Goal: Task Accomplishment & Management: Manage account settings

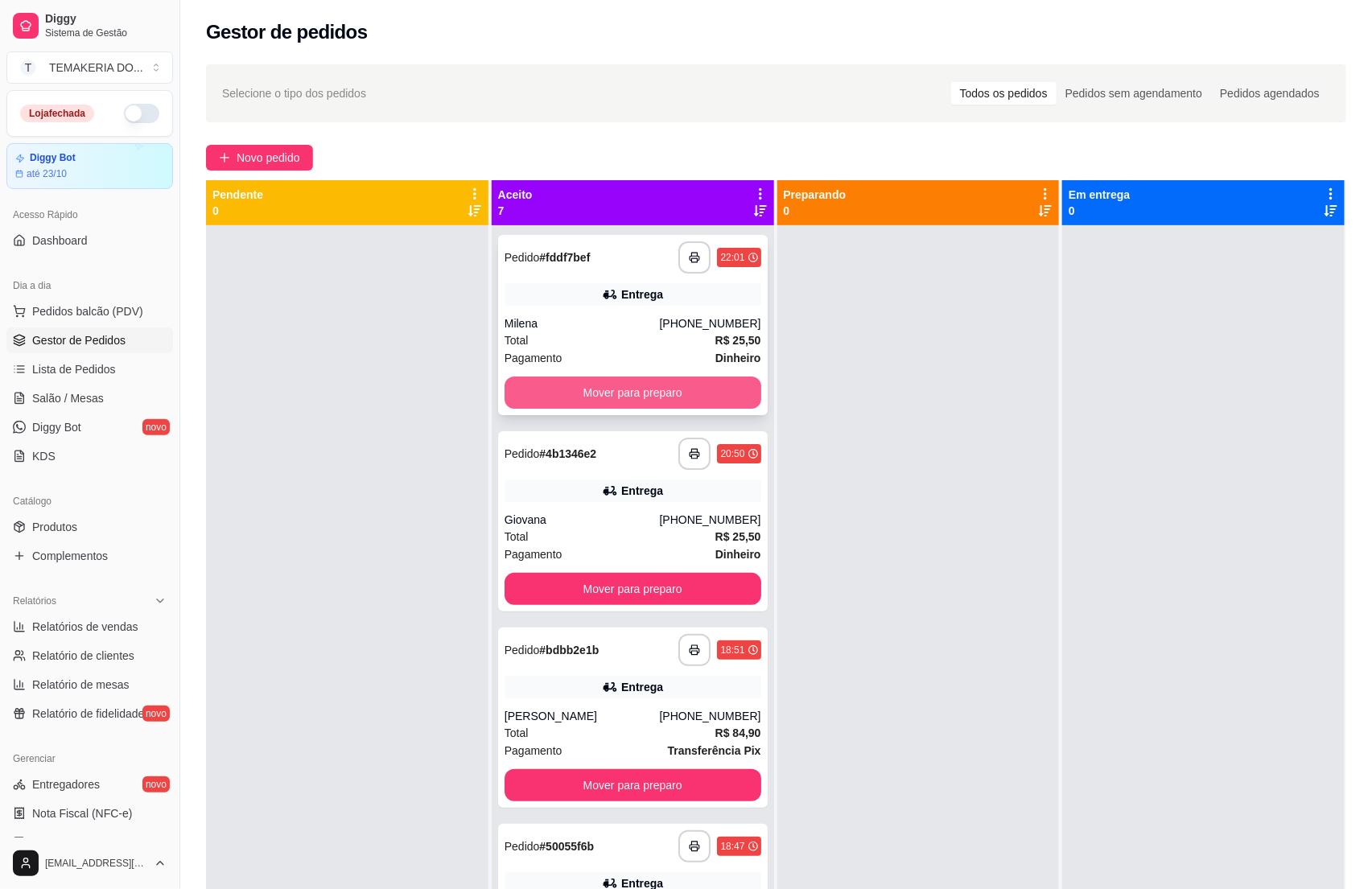
click at [575, 379] on button "Mover para preparo" at bounding box center [632, 393] width 256 height 33
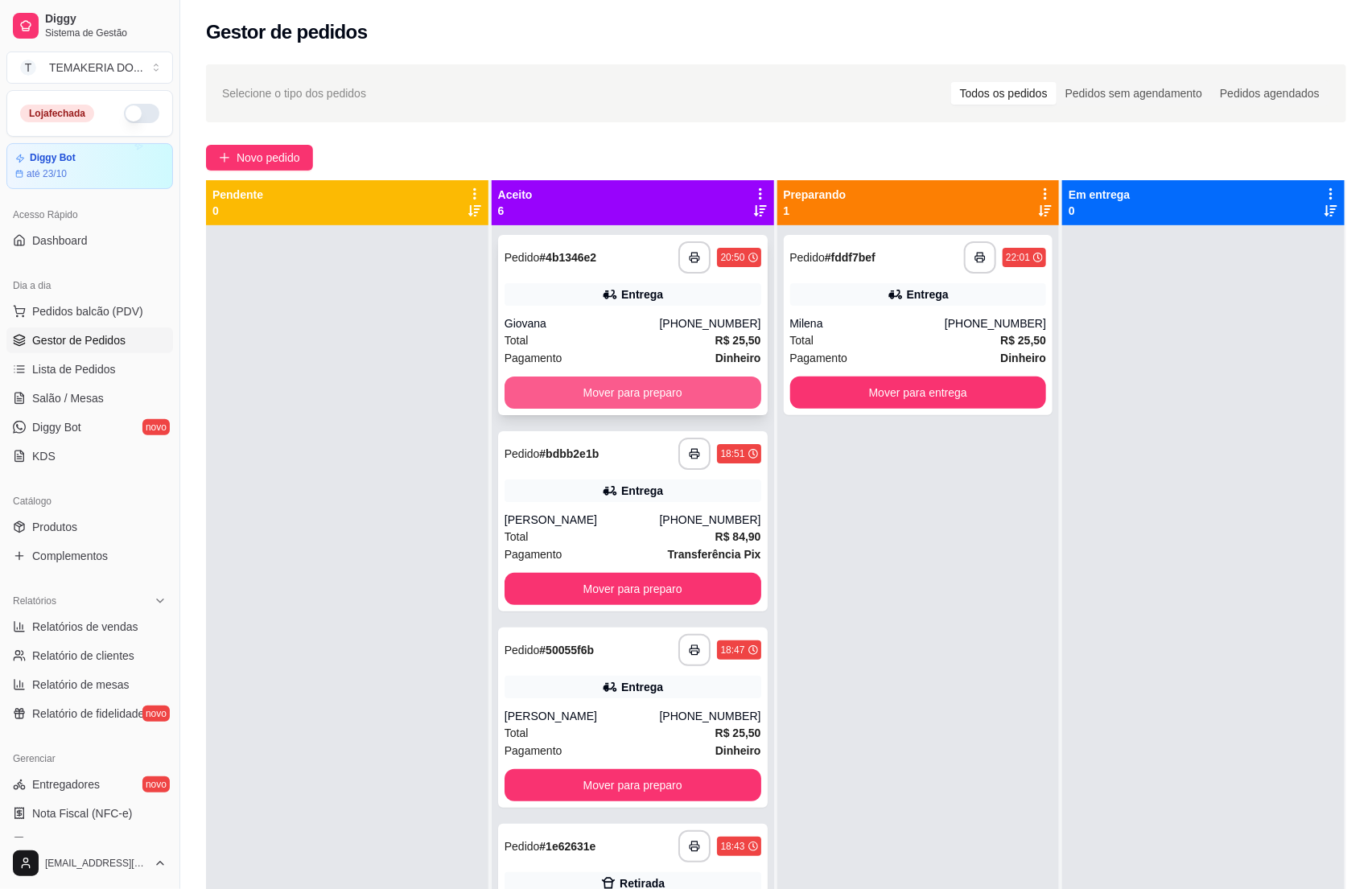
click at [661, 389] on button "Mover para preparo" at bounding box center [632, 393] width 256 height 33
click at [696, 573] on button "Mover para preparo" at bounding box center [632, 589] width 256 height 33
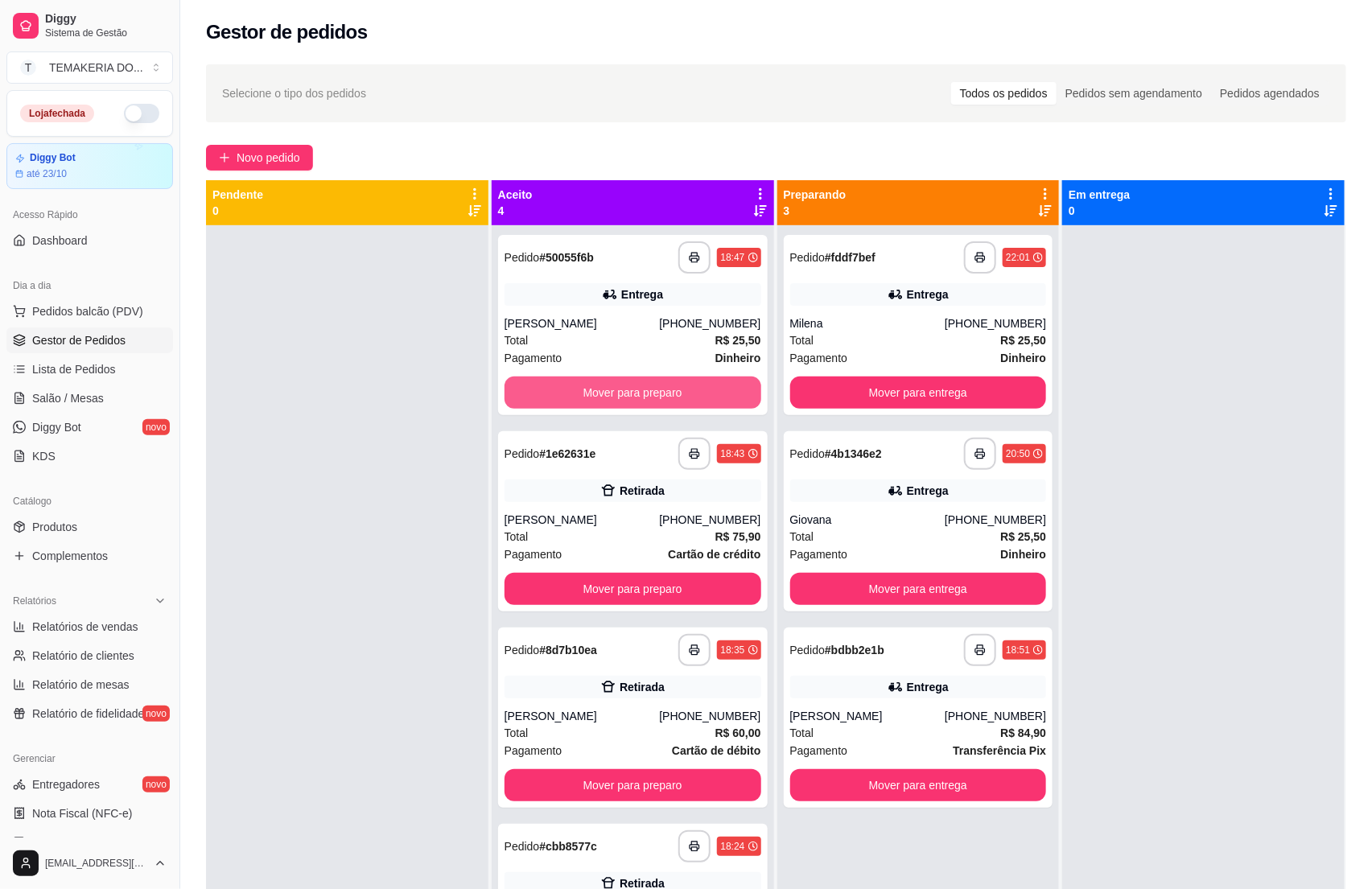
click at [707, 388] on button "Mover para preparo" at bounding box center [632, 393] width 256 height 33
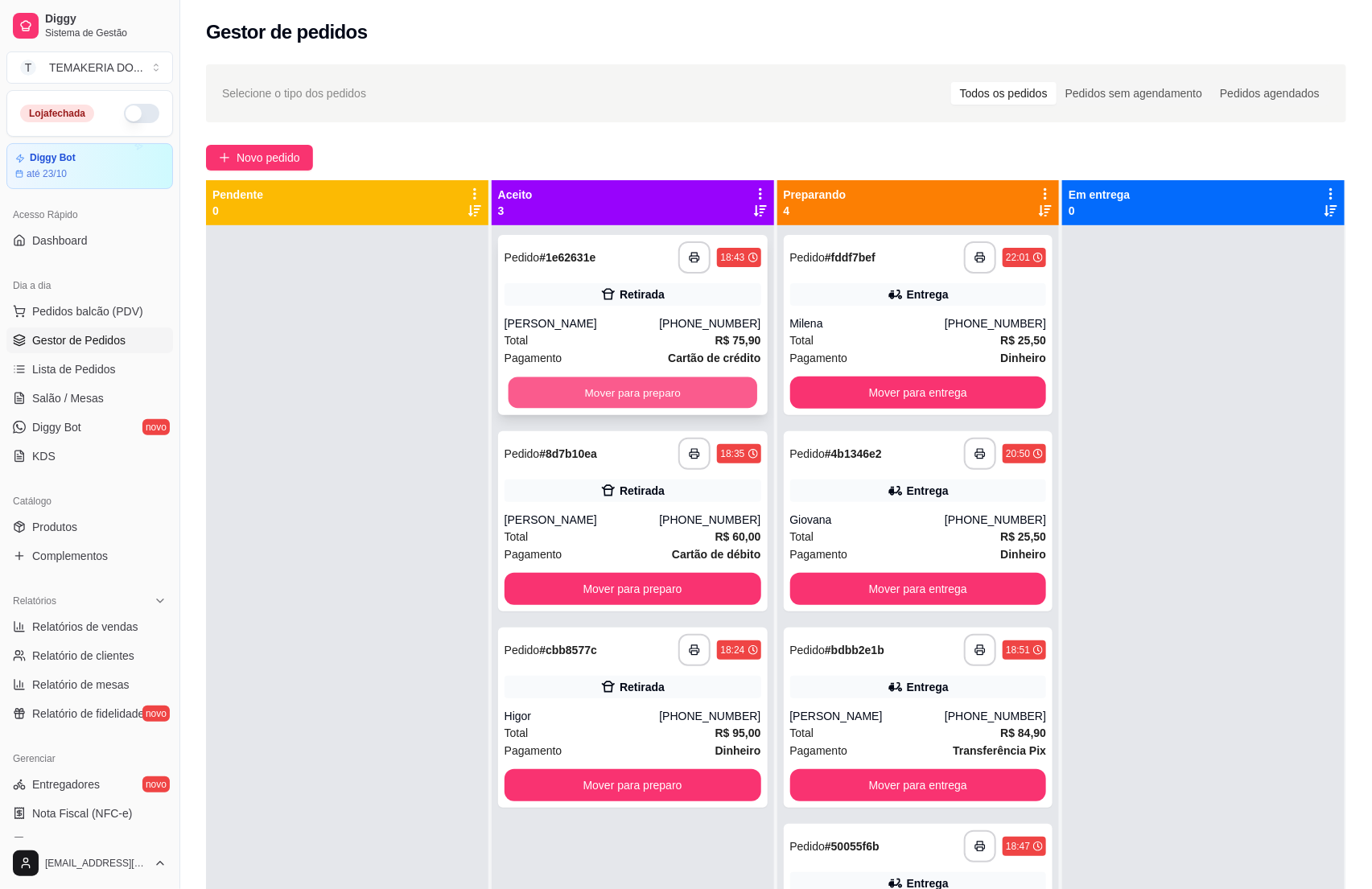
click at [724, 388] on button "Mover para preparo" at bounding box center [633, 393] width 249 height 32
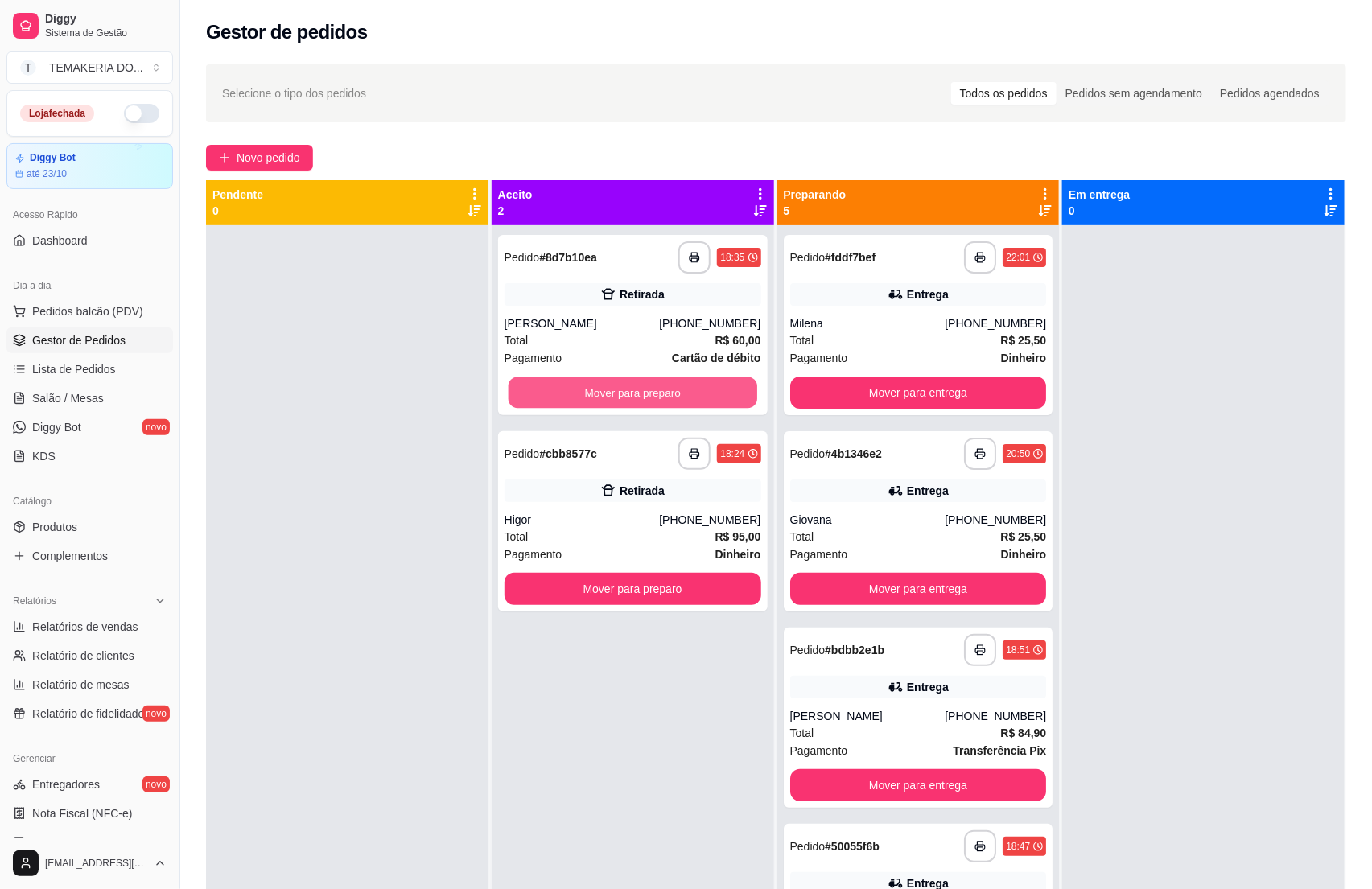
click at [724, 388] on button "Mover para preparo" at bounding box center [633, 393] width 249 height 32
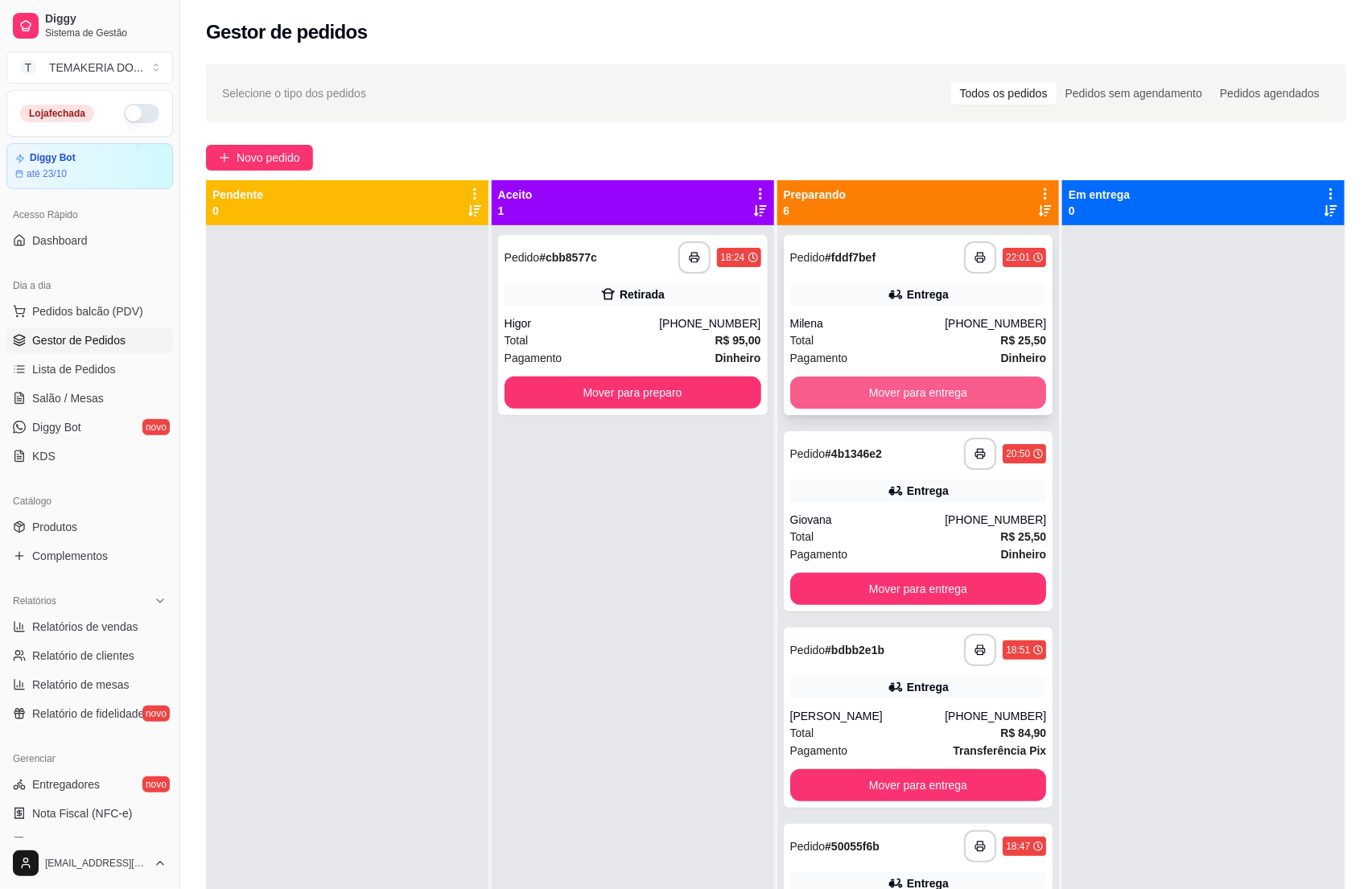
click at [841, 396] on button "Mover para entrega" at bounding box center [918, 393] width 256 height 33
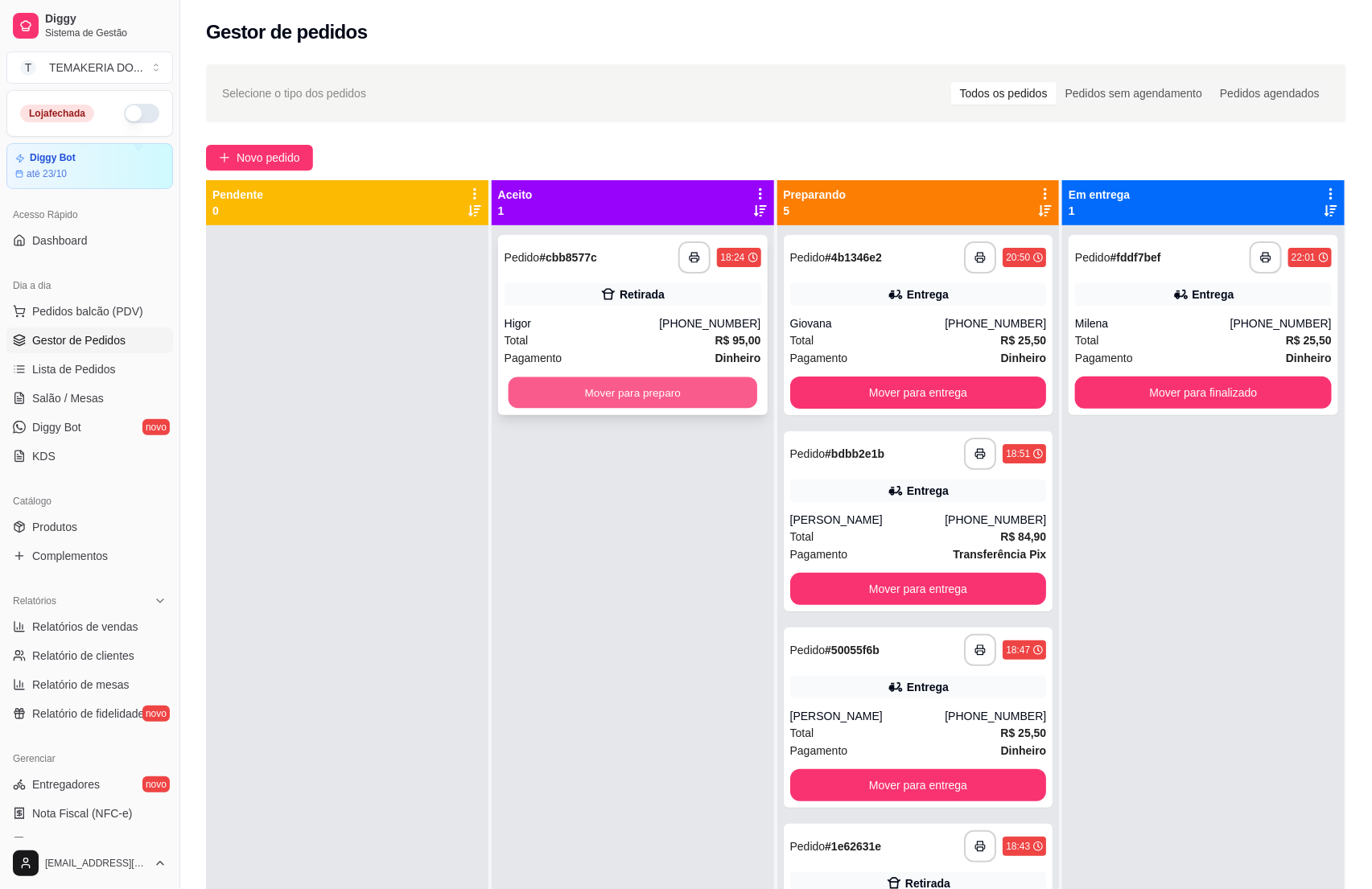
click at [726, 379] on button "Mover para preparo" at bounding box center [633, 393] width 249 height 32
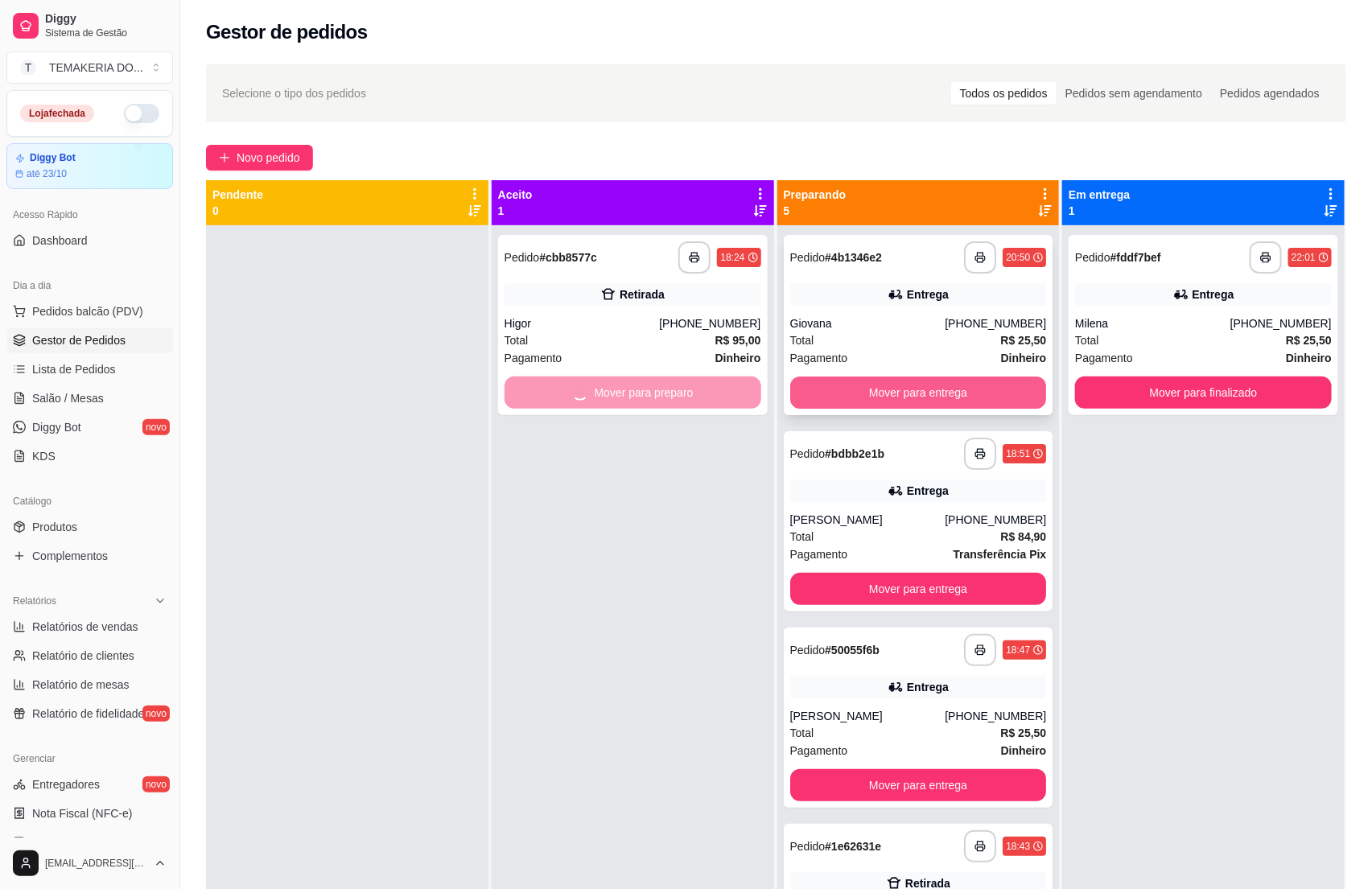
click at [831, 391] on button "Mover para entrega" at bounding box center [918, 393] width 256 height 33
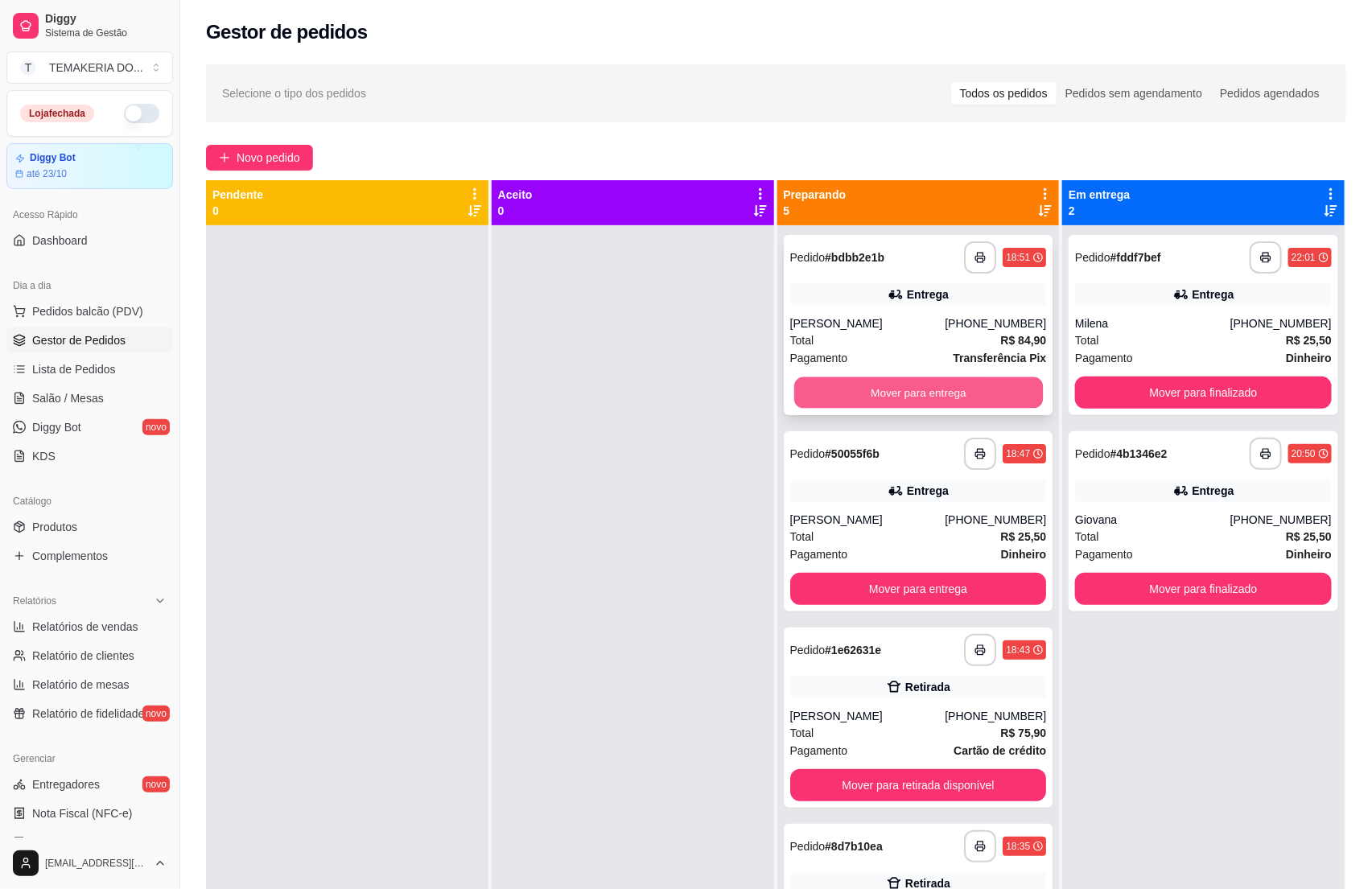
click at [886, 399] on button "Mover para entrega" at bounding box center [917, 393] width 249 height 32
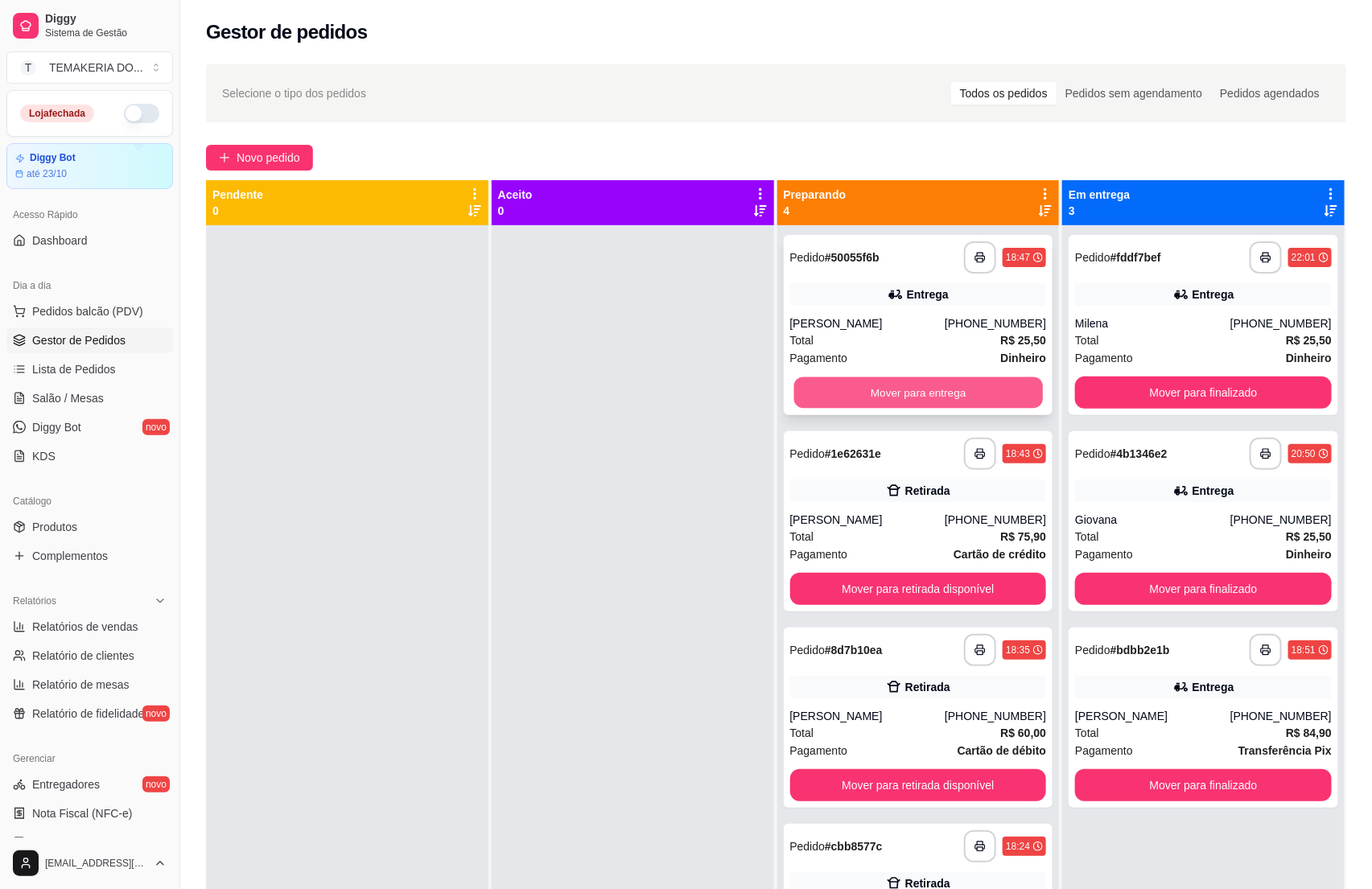
click at [915, 403] on button "Mover para entrega" at bounding box center [917, 393] width 249 height 32
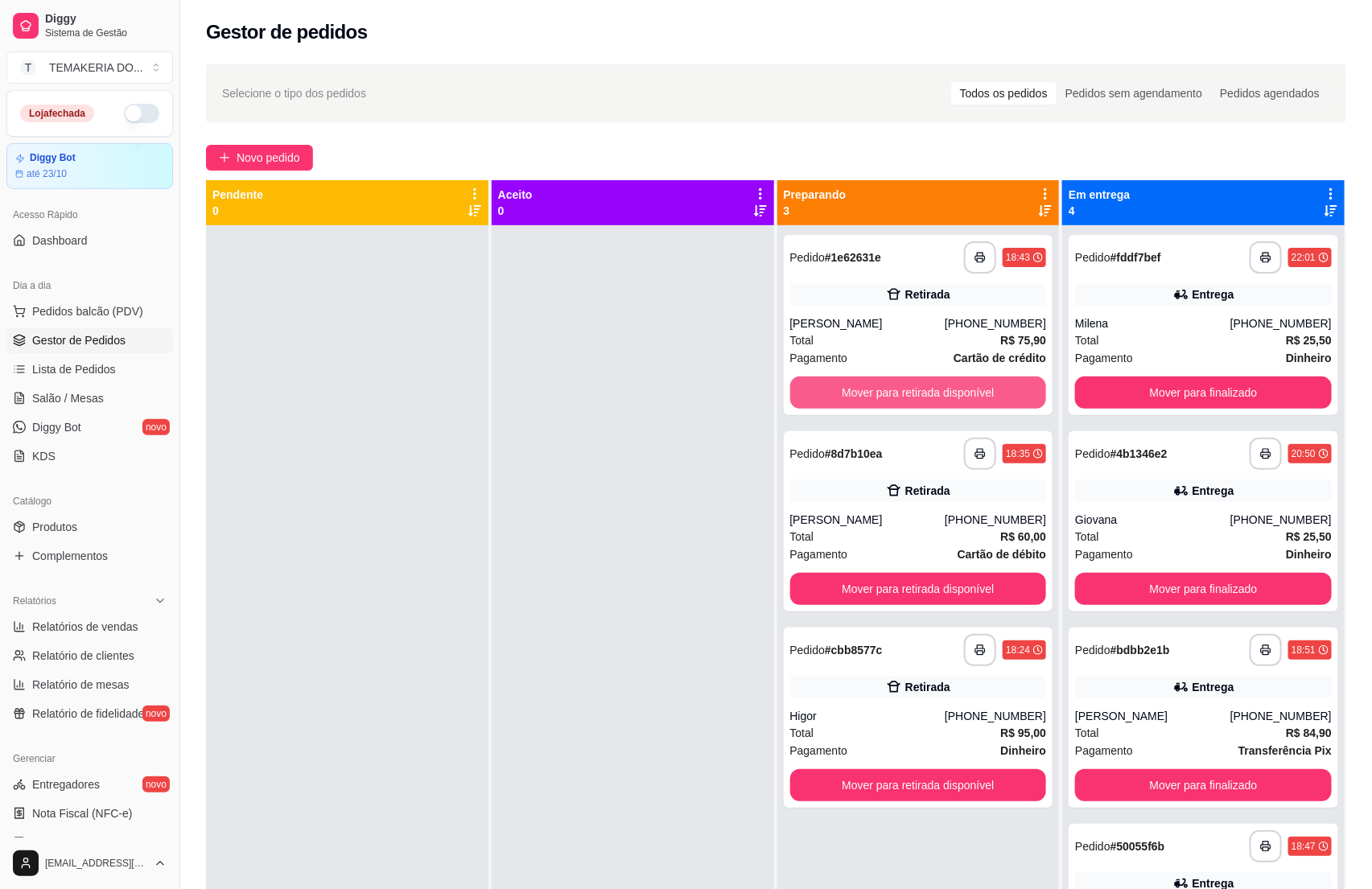
click at [917, 403] on button "Mover para retirada disponível" at bounding box center [918, 393] width 256 height 33
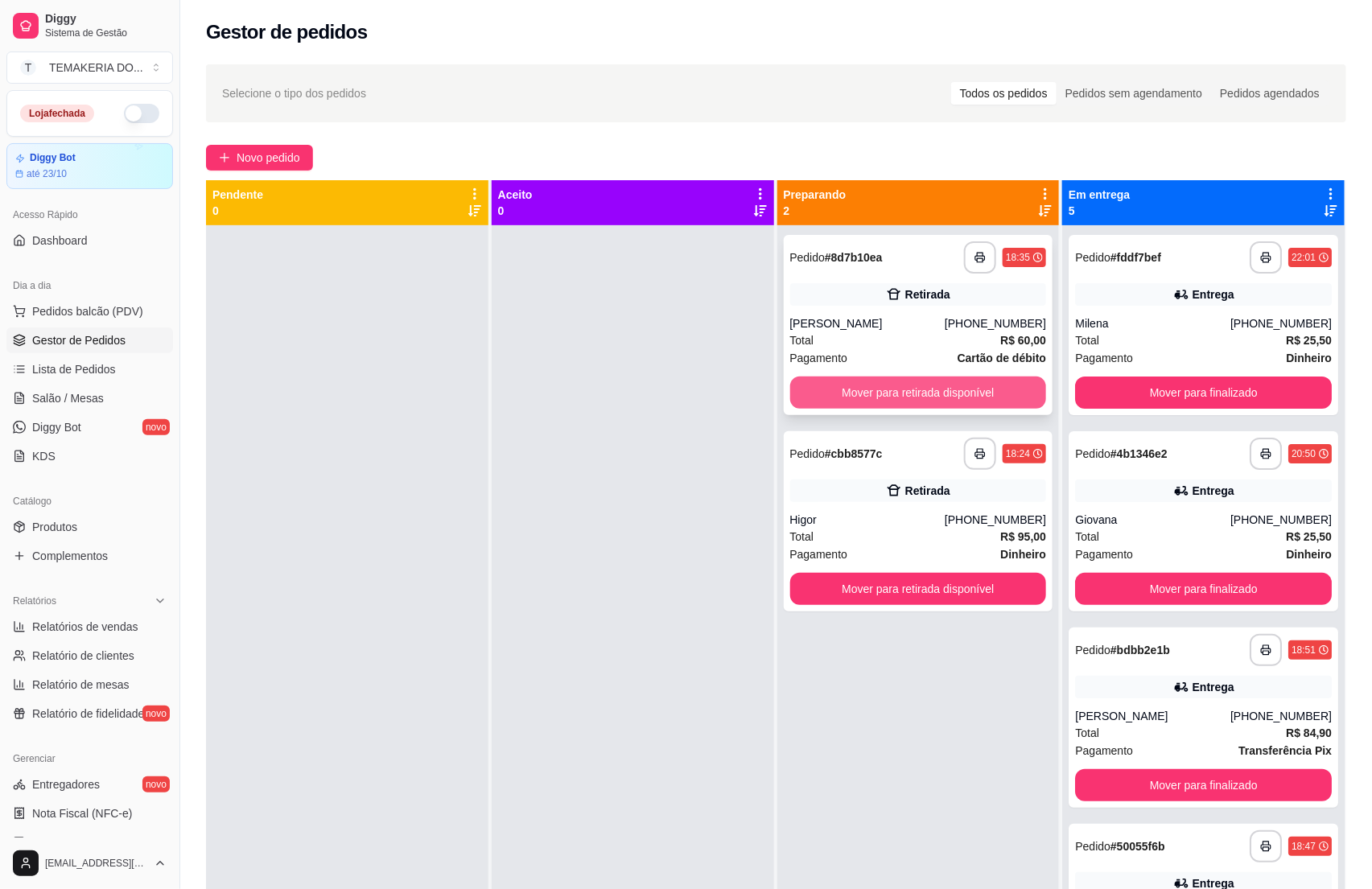
click at [962, 396] on button "Mover para retirada disponível" at bounding box center [918, 393] width 256 height 33
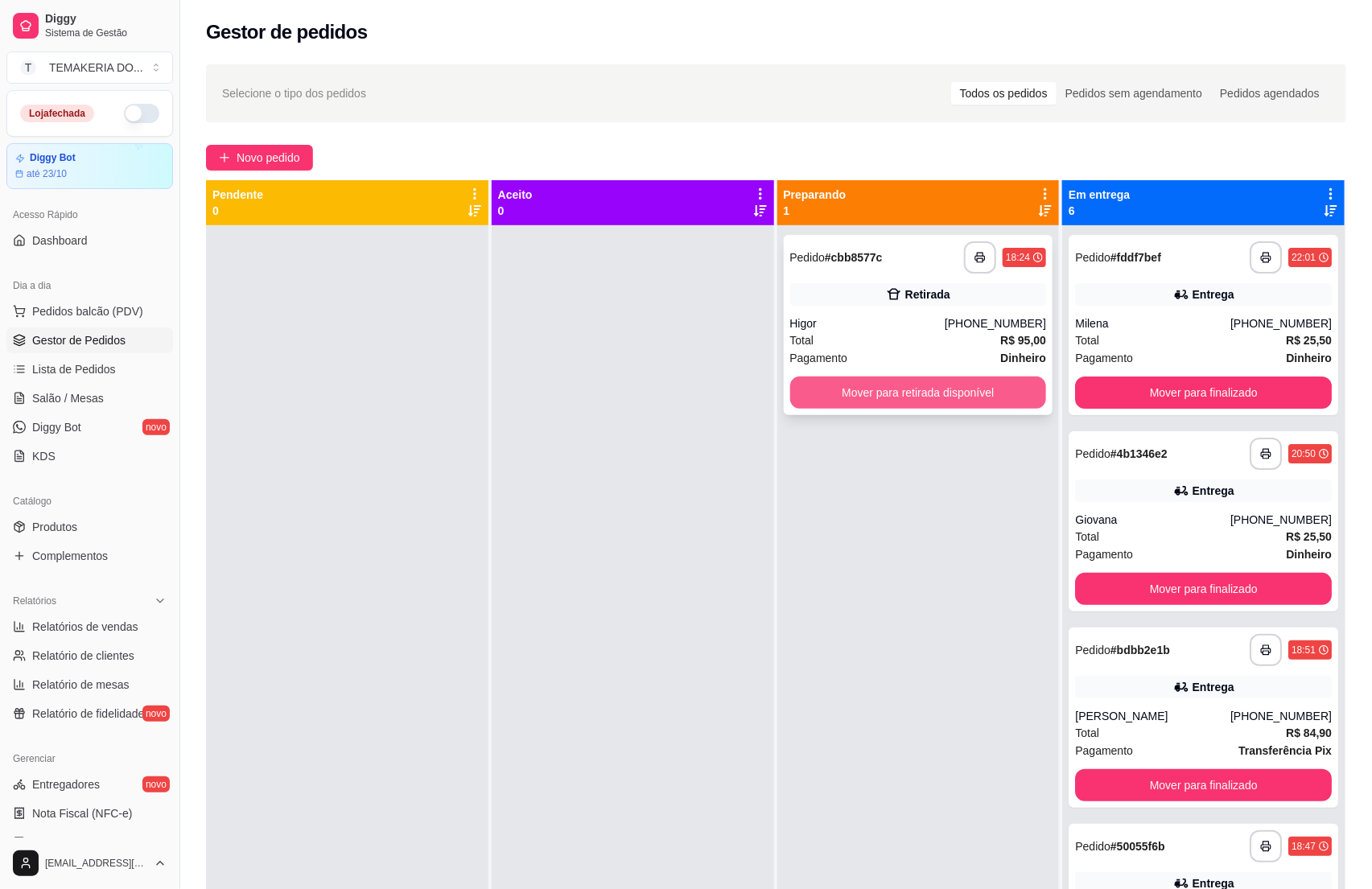
click at [976, 394] on button "Mover para retirada disponível" at bounding box center [918, 393] width 256 height 33
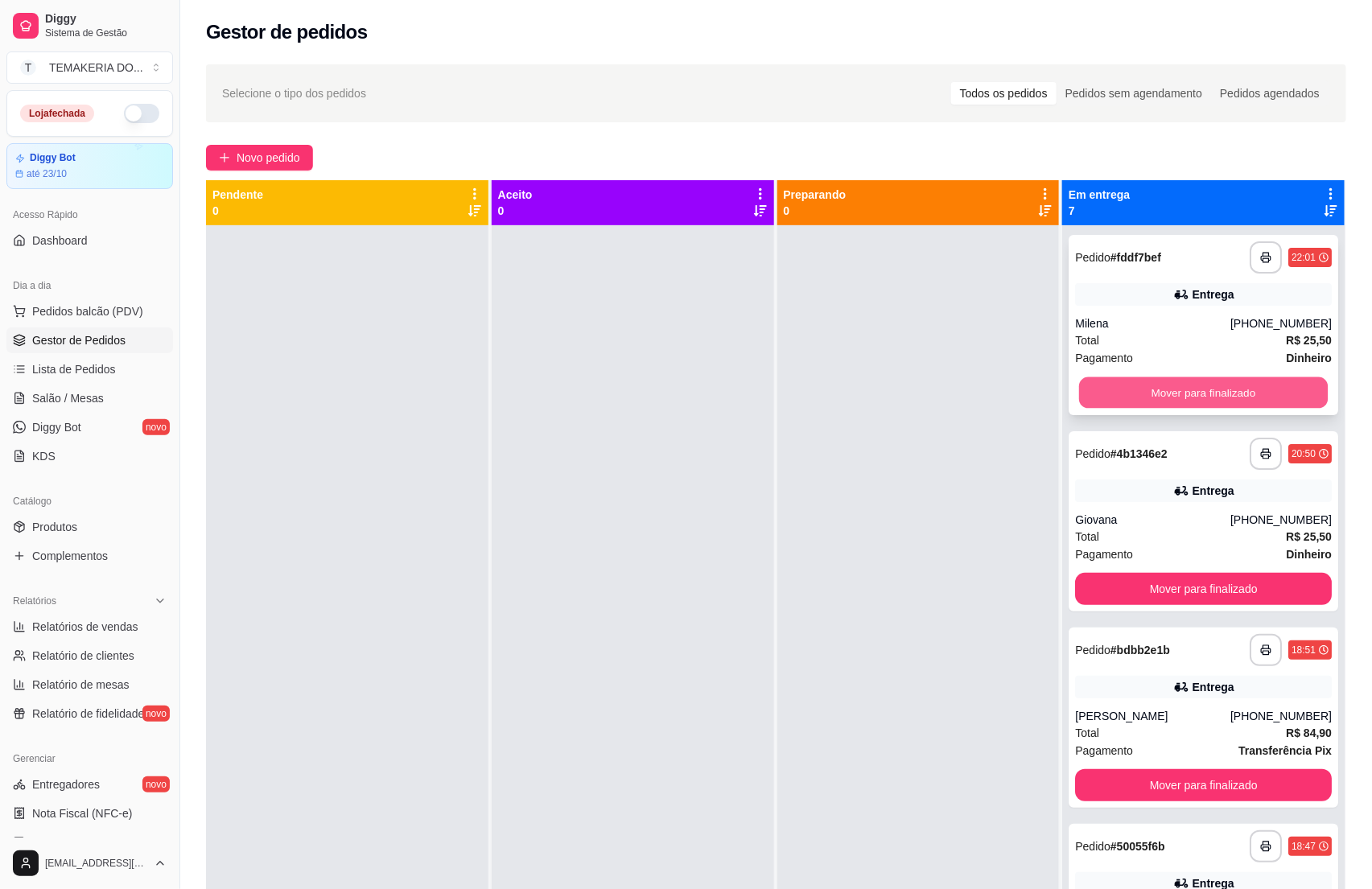
click at [1079, 394] on button "Mover para finalizado" at bounding box center [1204, 393] width 249 height 32
click at [1130, 391] on button "Mover para finalizado" at bounding box center [1204, 393] width 249 height 32
click at [1157, 394] on button "Mover para finalizado" at bounding box center [1204, 393] width 249 height 32
click at [1179, 392] on button "Mover para finalizado" at bounding box center [1204, 393] width 249 height 32
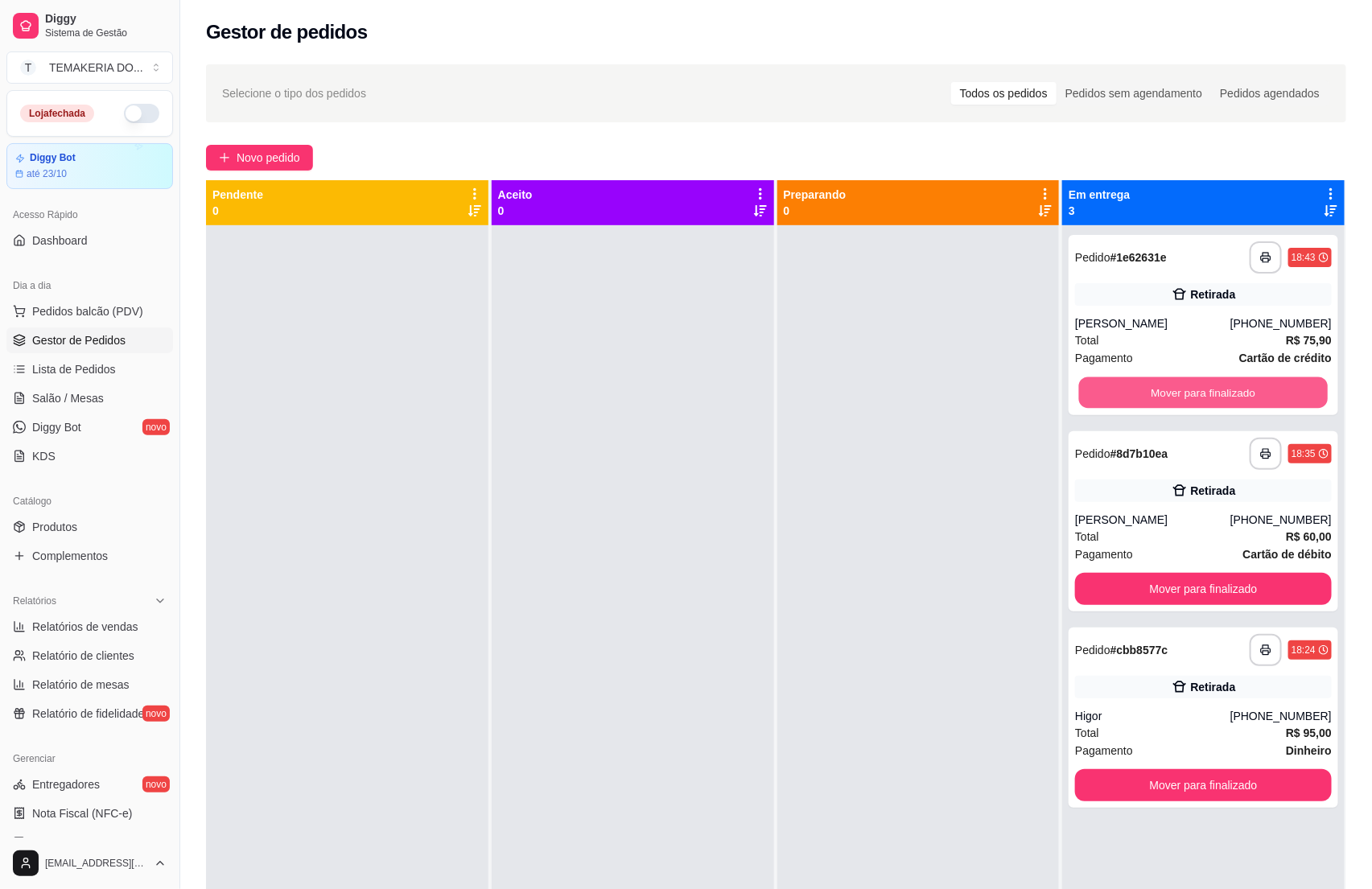
click at [1179, 392] on button "Mover para finalizado" at bounding box center [1204, 393] width 249 height 32
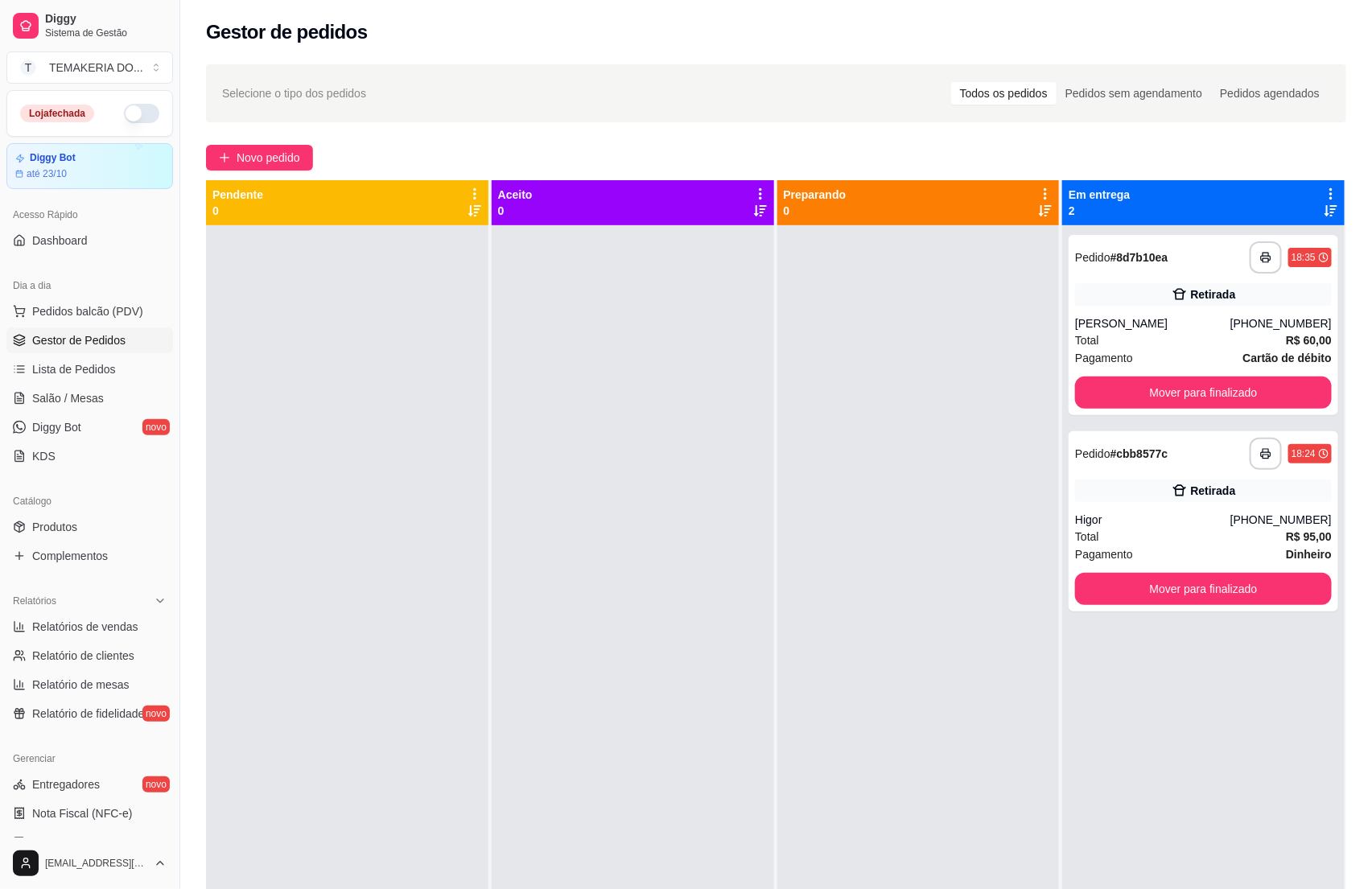
click at [1179, 392] on button "Mover para finalizado" at bounding box center [1203, 393] width 256 height 33
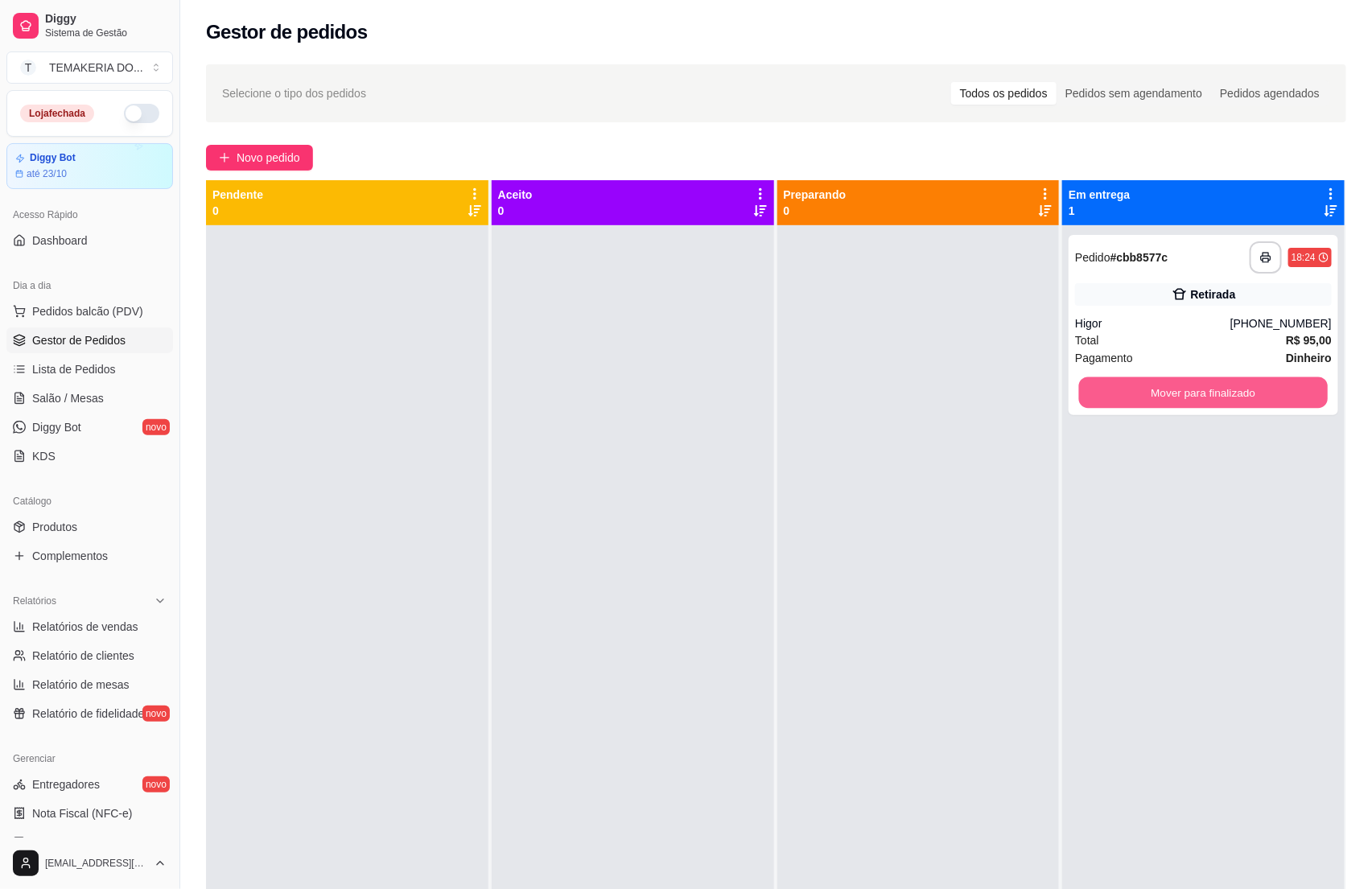
click at [1179, 392] on button "Mover para finalizado" at bounding box center [1204, 393] width 249 height 32
